Goal: Task Accomplishment & Management: Use online tool/utility

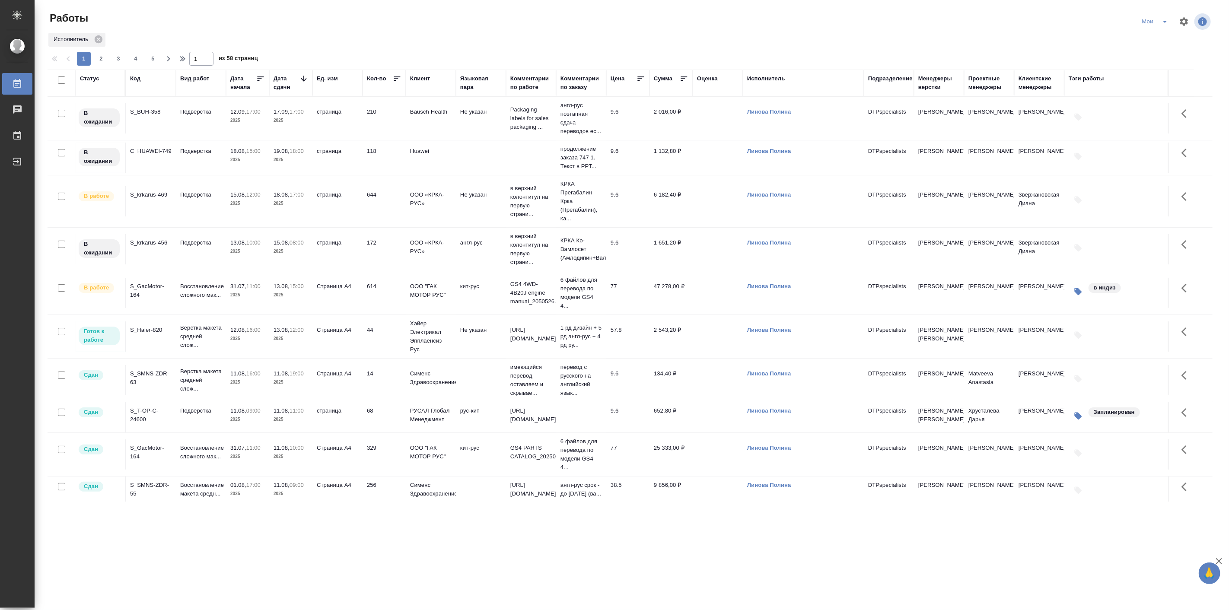
click at [299, 333] on p "12:00" at bounding box center [297, 330] width 14 height 6
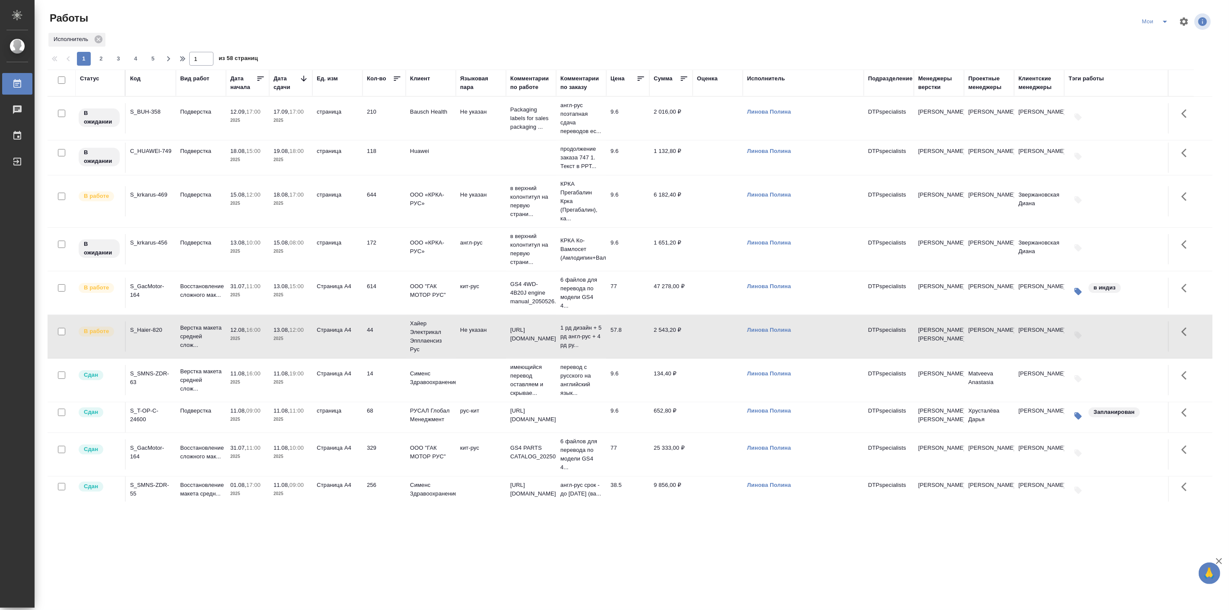
click at [1161, 22] on icon "split button" at bounding box center [1165, 21] width 10 height 10
click at [1165, 63] on li "Подбор" at bounding box center [1157, 67] width 49 height 14
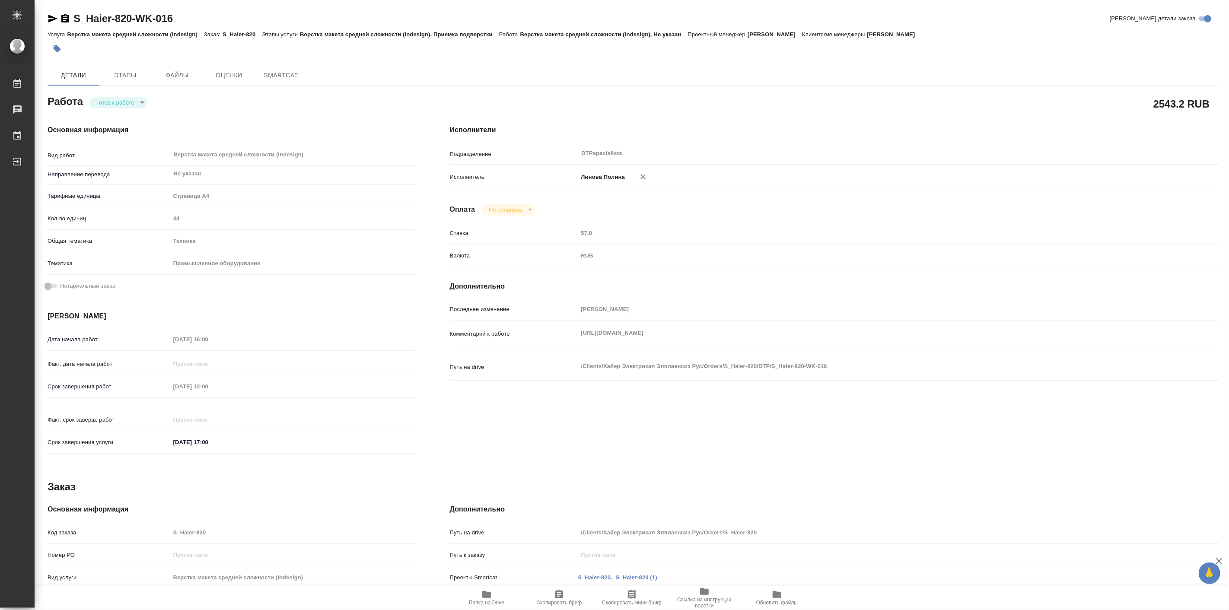
type textarea "x"
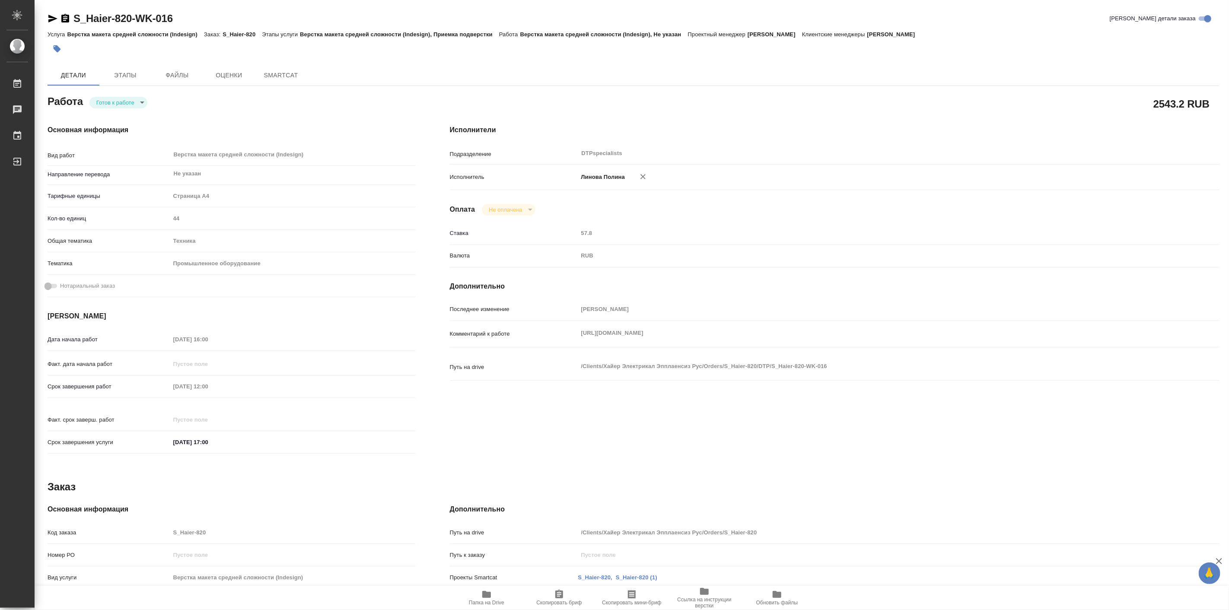
type textarea "x"
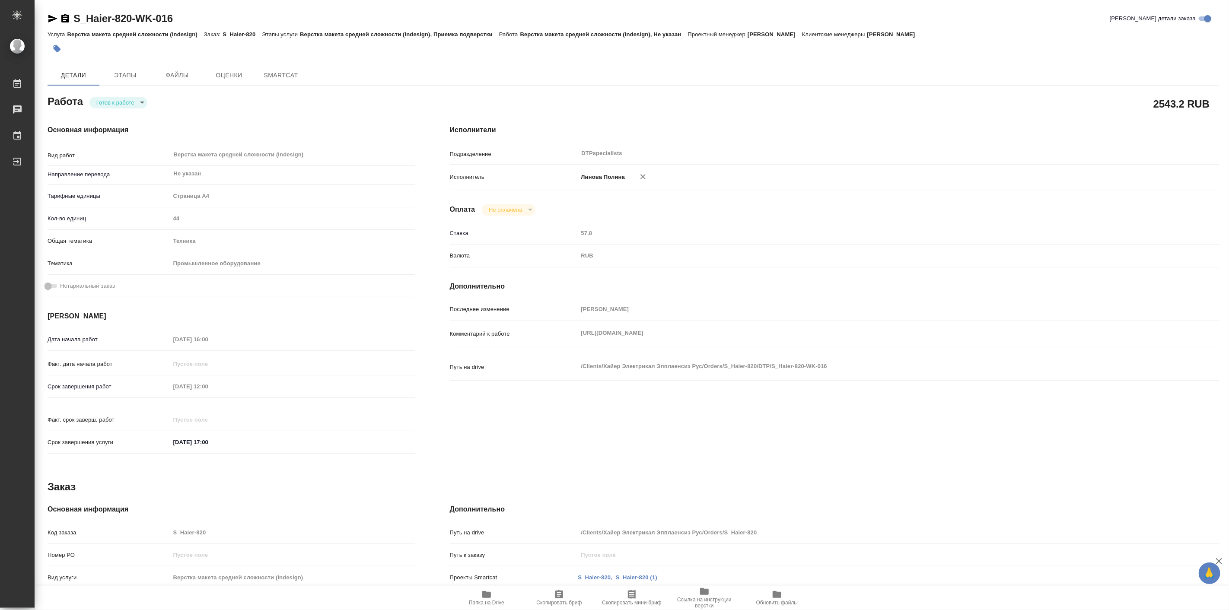
type textarea "x"
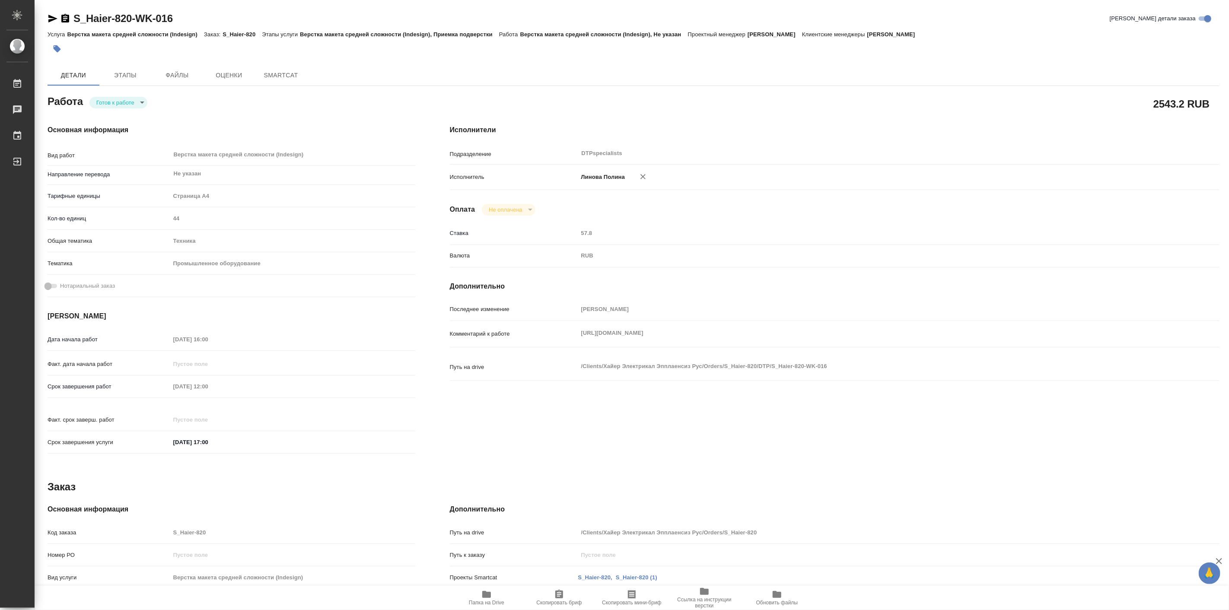
type textarea "x"
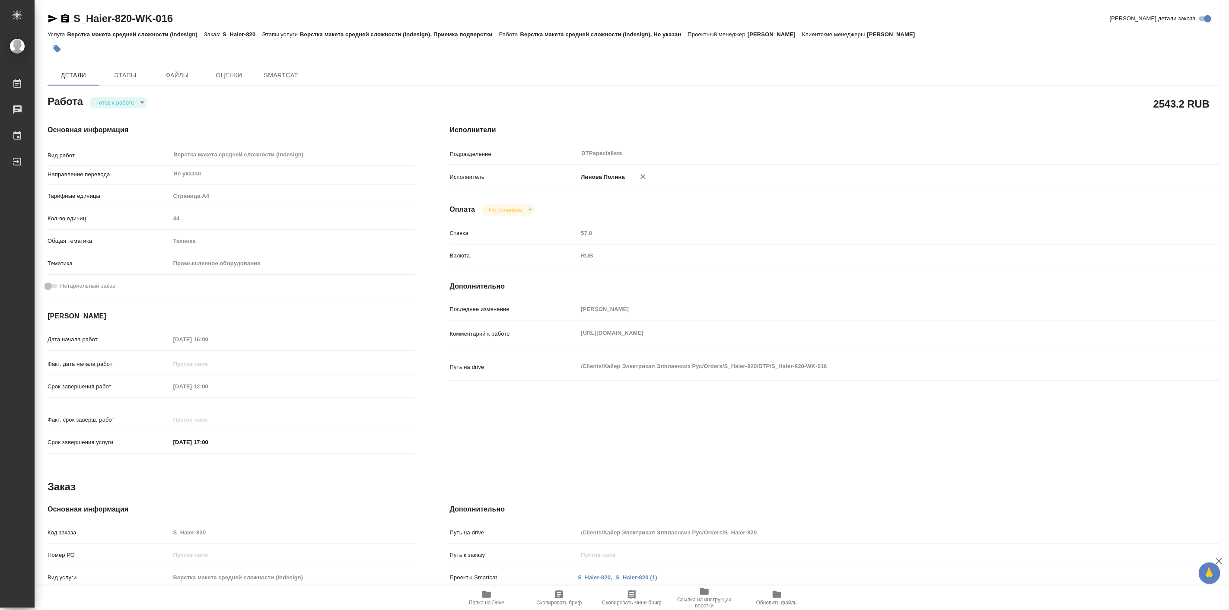
type textarea "x"
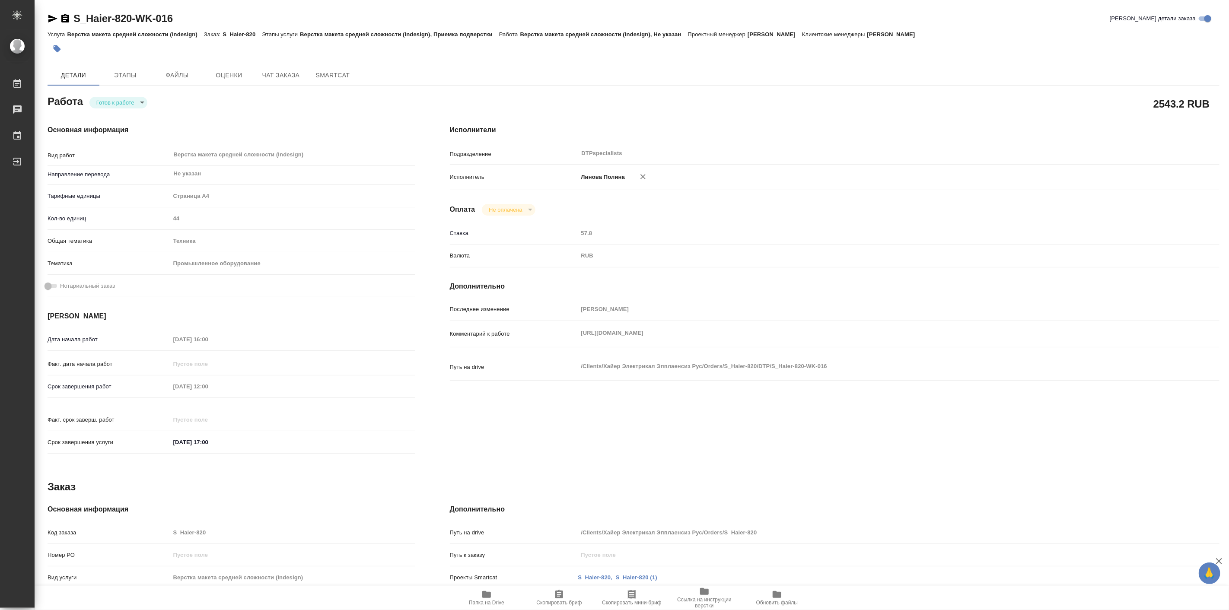
click at [122, 98] on body "🙏 .cls-1 fill:#fff; AWATERA Linova Polina Работы Чаты График Выйти S_Haier-820-…" at bounding box center [614, 305] width 1229 height 610
type textarea "x"
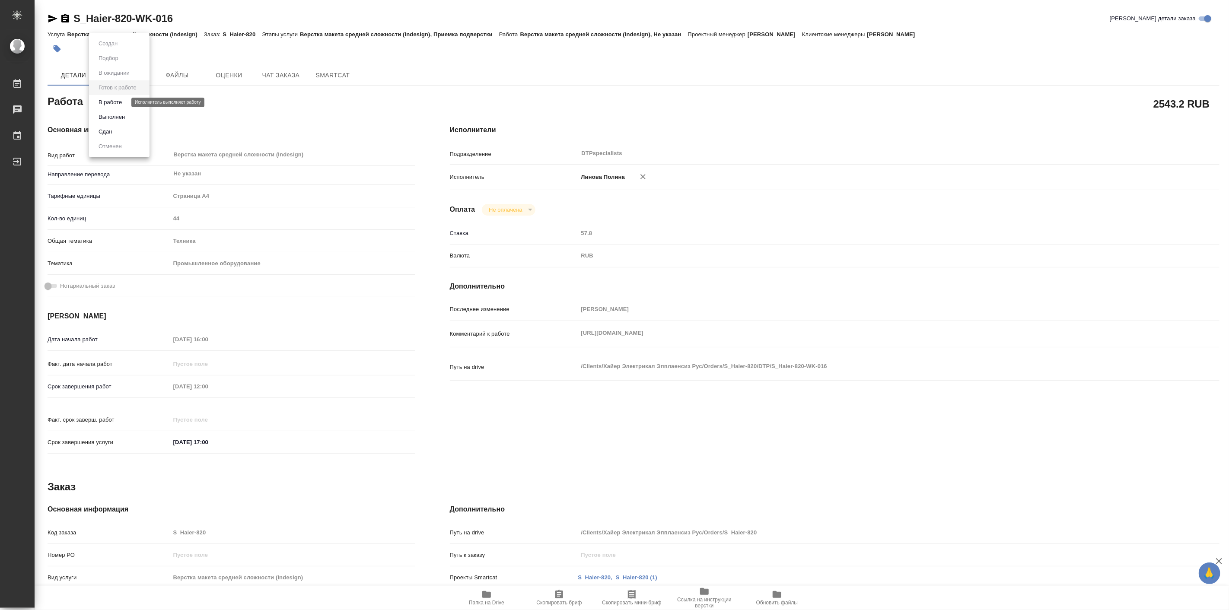
type textarea "x"
click at [121, 98] on button "В работе" at bounding box center [110, 103] width 29 height 10
type textarea "x"
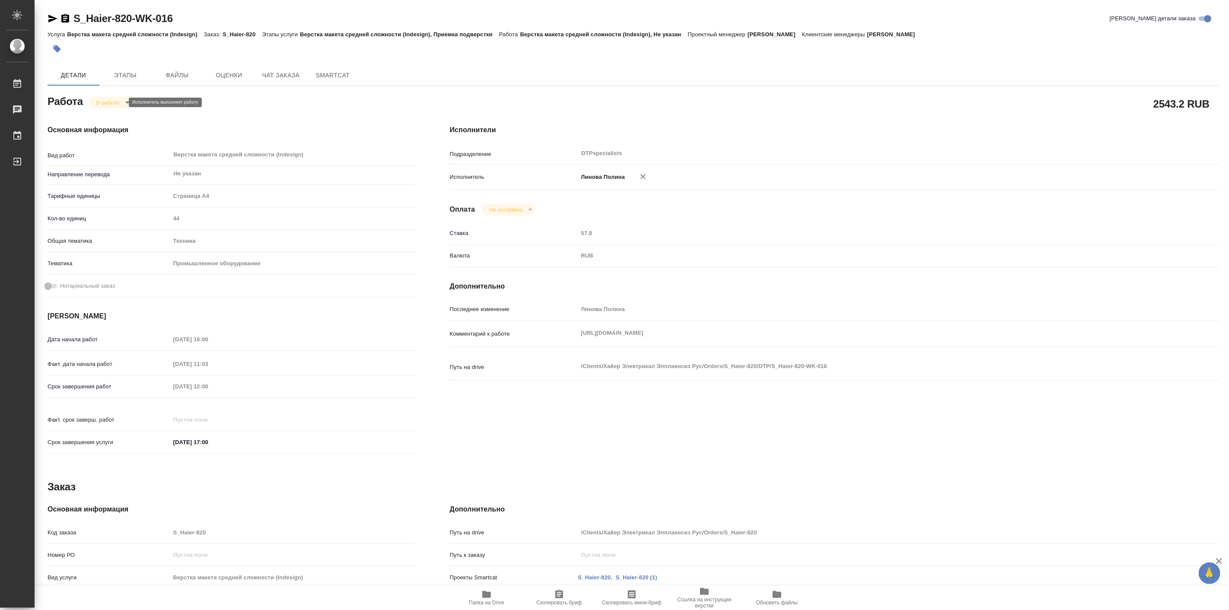
type textarea "x"
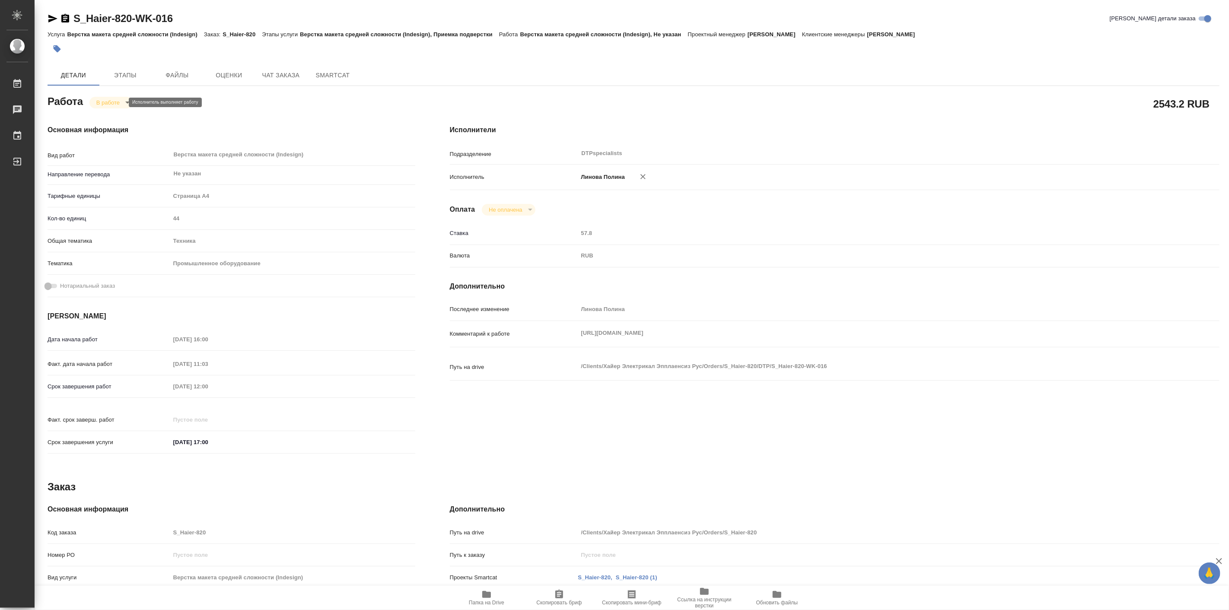
type textarea "x"
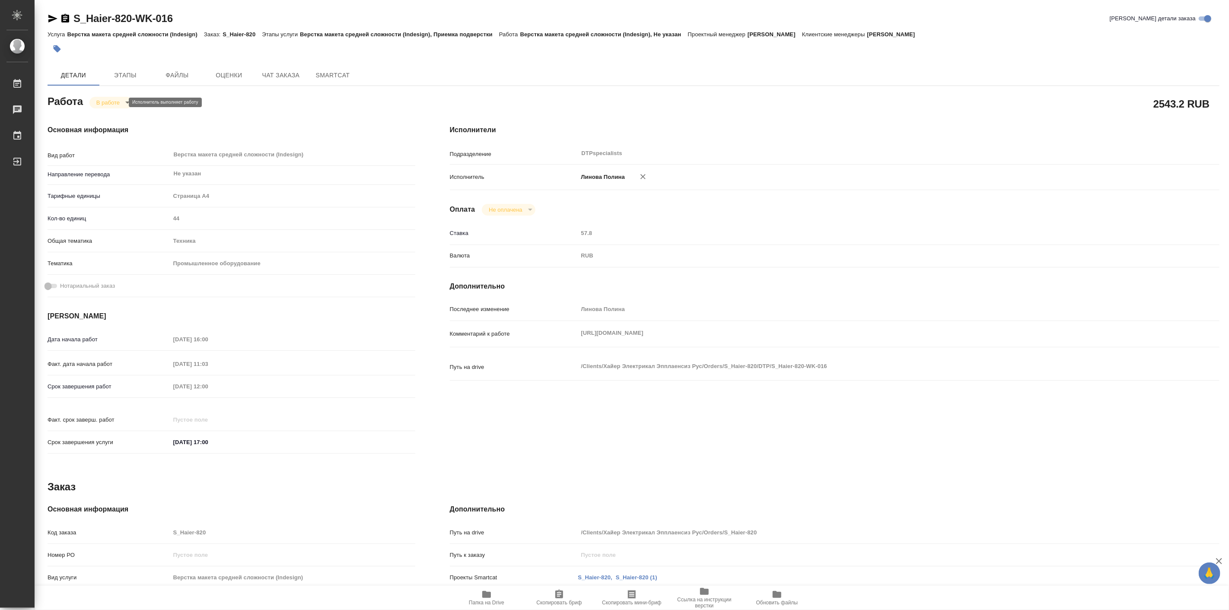
type textarea "x"
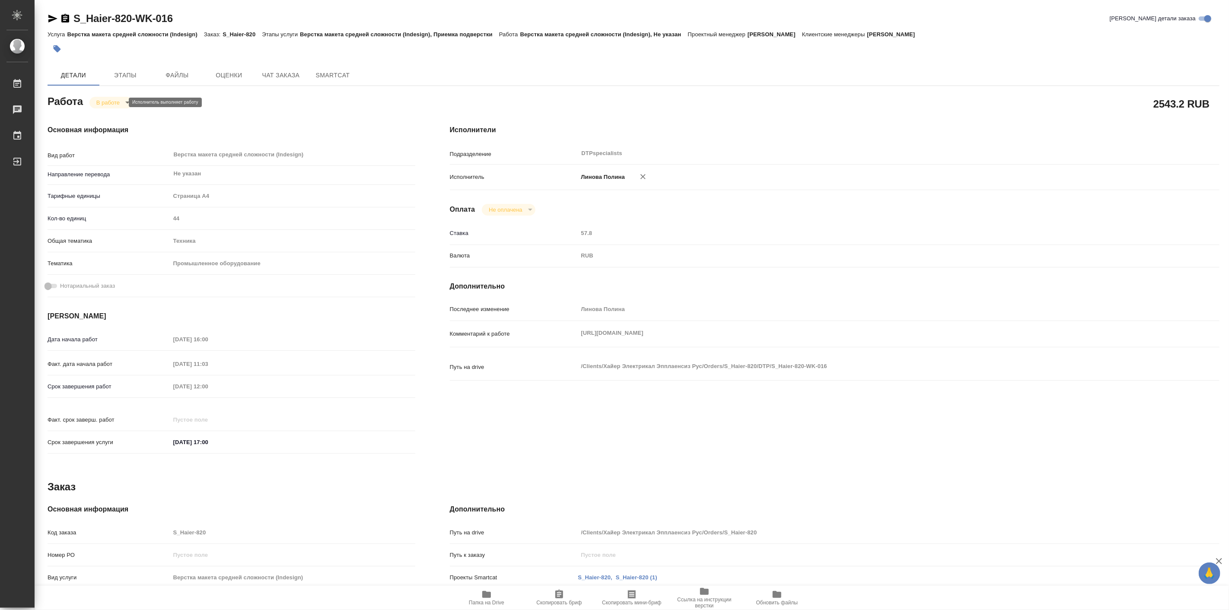
type textarea "x"
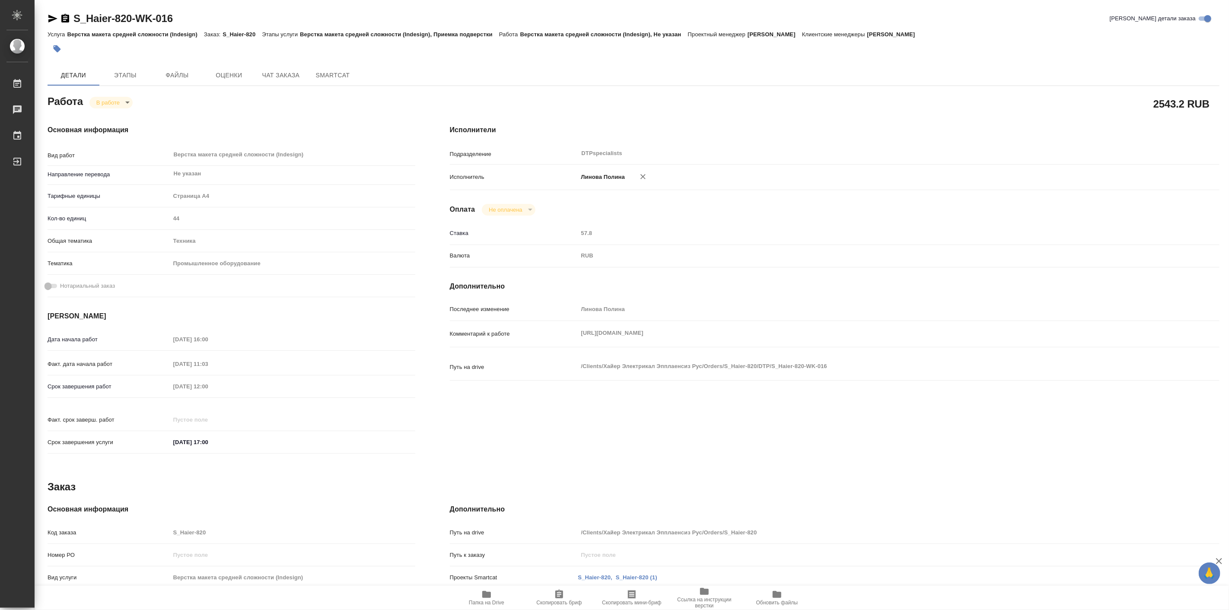
type textarea "x"
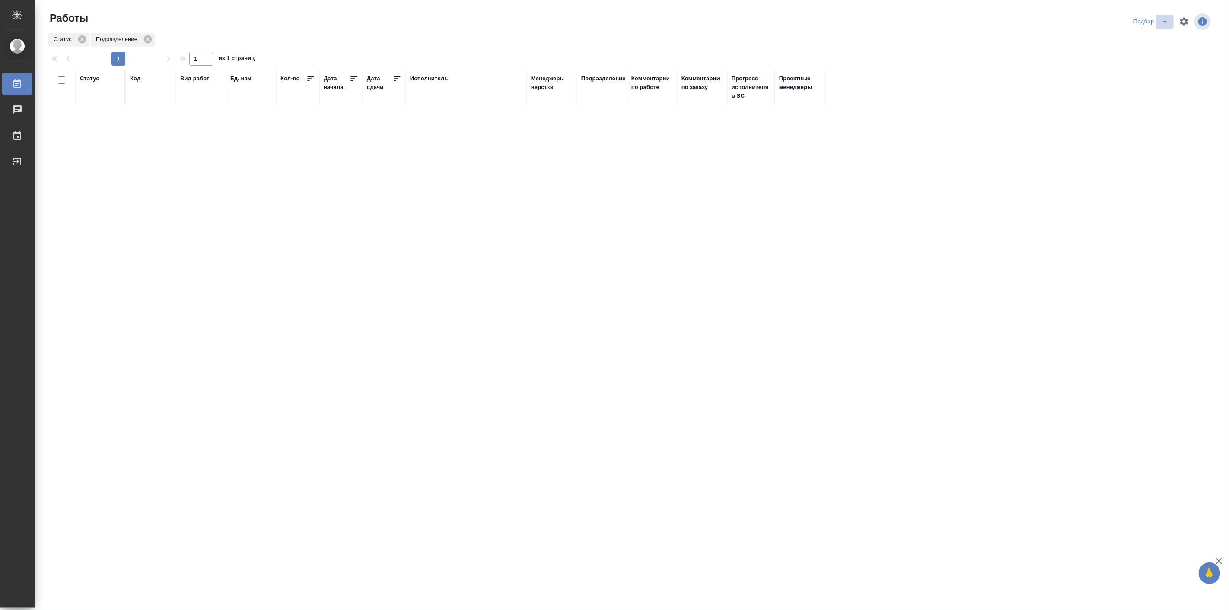
click at [1165, 26] on icon "split button" at bounding box center [1165, 21] width 10 height 10
click at [1152, 41] on li "в поиске" at bounding box center [1153, 39] width 49 height 14
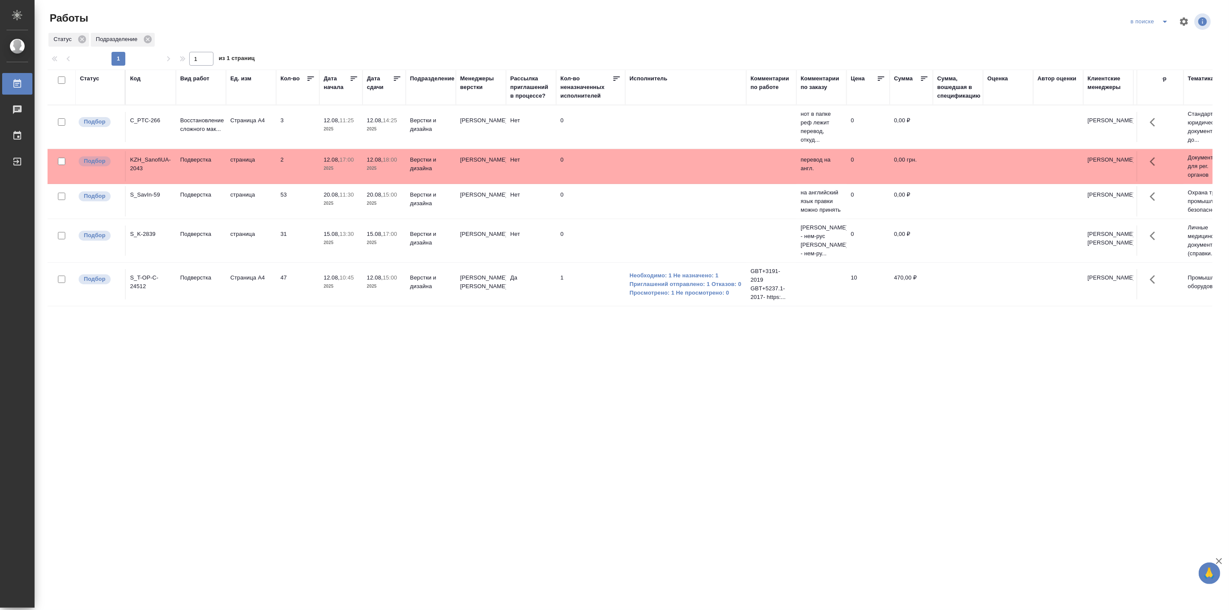
click at [287, 489] on div ".cls-1 fill:#fff; AWATERA Linova Polina Работы 0 Чаты График Выйти Работы в пои…" at bounding box center [614, 305] width 1229 height 610
